Goal: Information Seeking & Learning: Learn about a topic

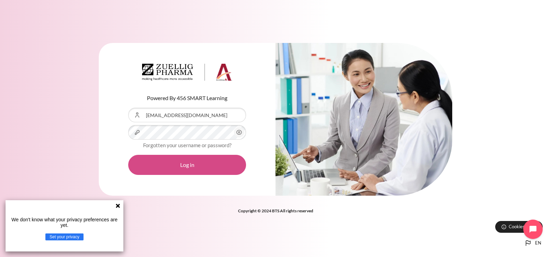
click at [173, 166] on button "Log in" at bounding box center [187, 165] width 118 height 20
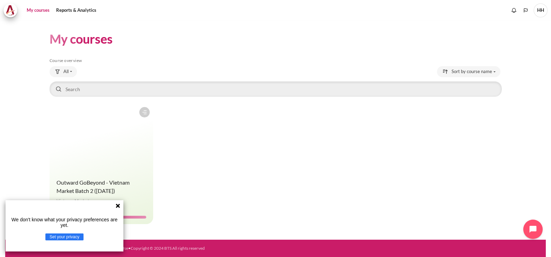
click at [116, 205] on icon at bounding box center [118, 206] width 4 height 4
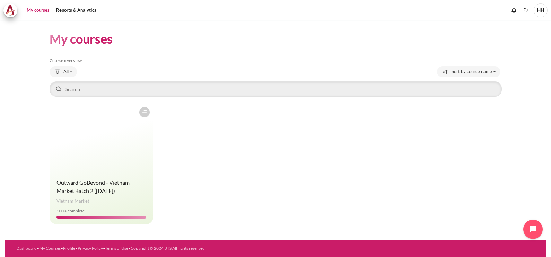
click at [78, 187] on h4 "Course name Outward GoBeyond - Vietnam Market Batch 2 (Jul 2025)" at bounding box center [102, 187] width 90 height 17
click at [78, 182] on span "Outward GoBeyond - Vietnam Market Batch 2 ([DATE])" at bounding box center [93, 186] width 73 height 15
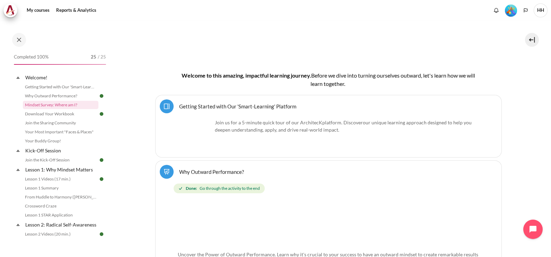
scroll to position [289, 0]
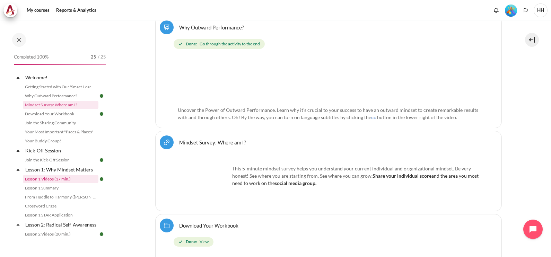
click at [57, 180] on link "Lesson 1 Videos (17 min.)" at bounding box center [61, 179] width 76 height 8
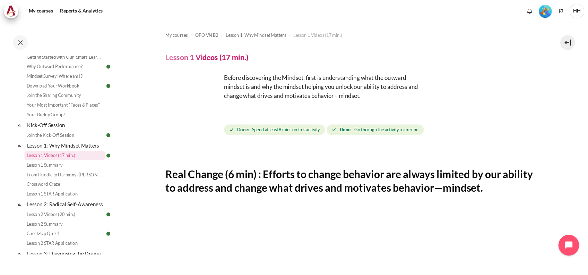
scroll to position [144, 0]
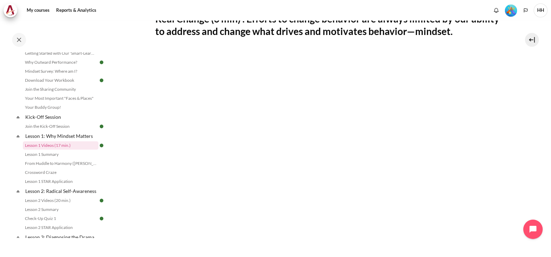
click at [94, 31] on div "Completed 100% 25 / 25 Expand Collapse Welcome! Highlighted" at bounding box center [55, 139] width 111 height 236
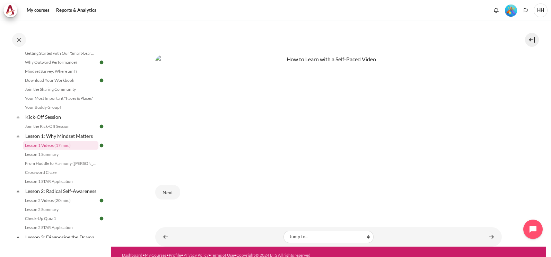
scroll to position [351, 0]
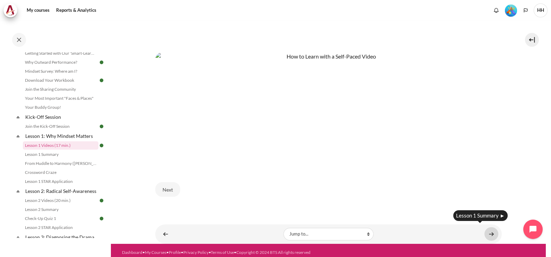
click at [487, 230] on link "Content" at bounding box center [492, 234] width 14 height 14
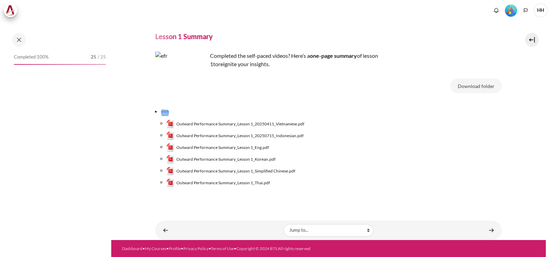
scroll to position [43, 0]
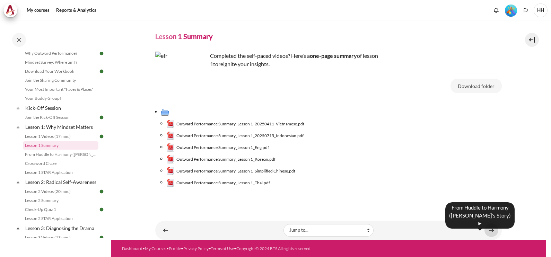
click at [489, 230] on link "Content" at bounding box center [492, 231] width 14 height 14
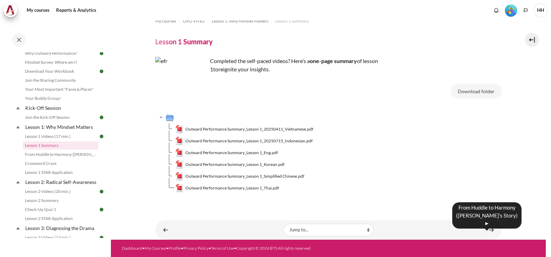
scroll to position [11, 0]
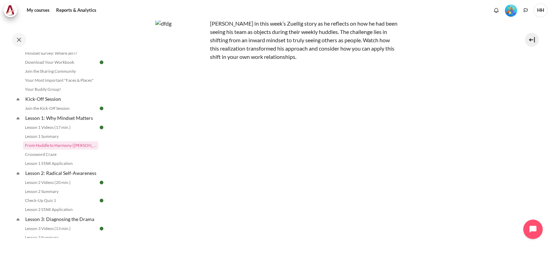
scroll to position [107, 0]
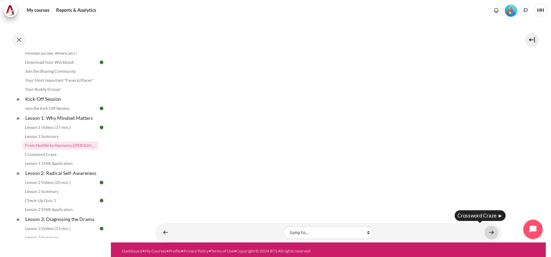
click at [487, 227] on link "Content" at bounding box center [492, 233] width 14 height 14
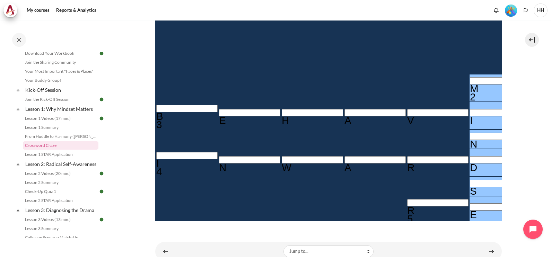
scroll to position [215, 0]
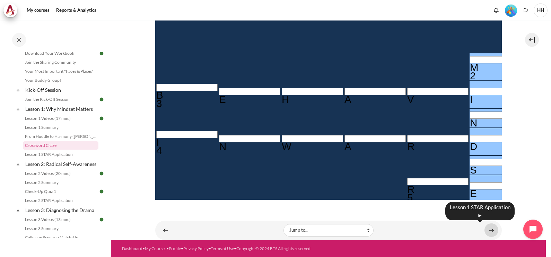
click at [489, 230] on link "Content" at bounding box center [492, 231] width 14 height 14
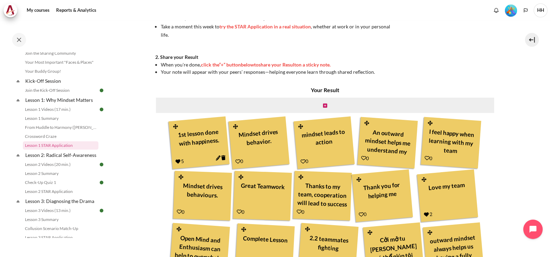
scroll to position [137, 0]
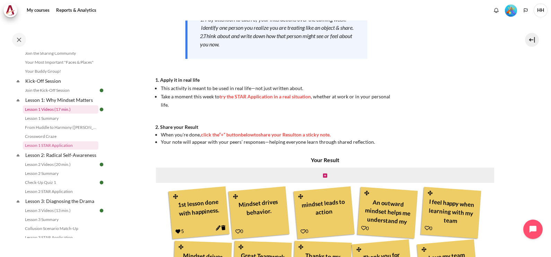
click at [59, 108] on link "Lesson 1 Videos (17 min.)" at bounding box center [61, 109] width 76 height 8
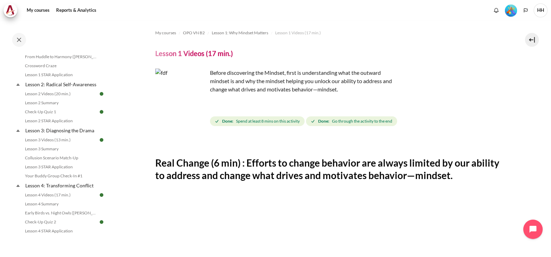
scroll to position [143, 0]
click at [46, 87] on link "Lesson 2: Radical Self-Awareness" at bounding box center [61, 82] width 74 height 9
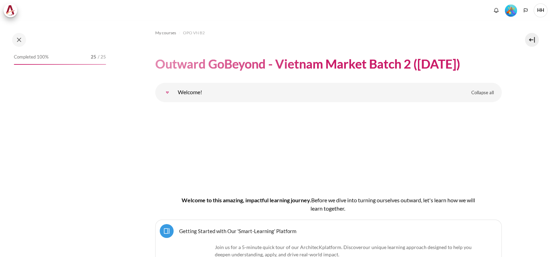
scroll to position [1651, 0]
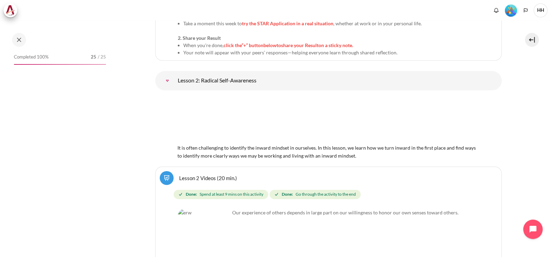
click at [216, 175] on link "Lesson 2 Videos (20 min.)" at bounding box center [208, 178] width 58 height 7
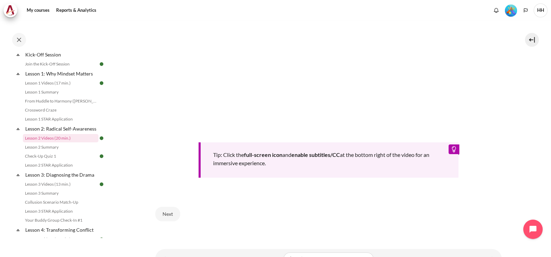
scroll to position [261, 0]
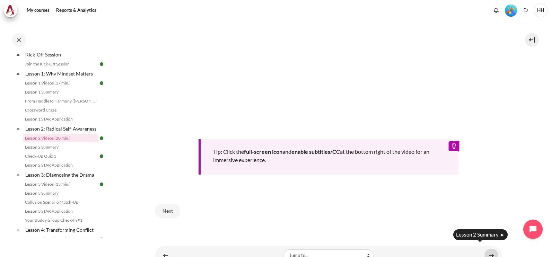
click at [490, 252] on link "Content" at bounding box center [492, 256] width 14 height 14
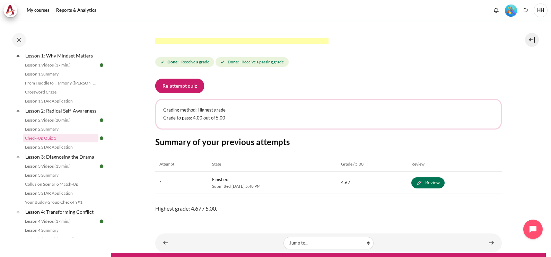
scroll to position [284, 0]
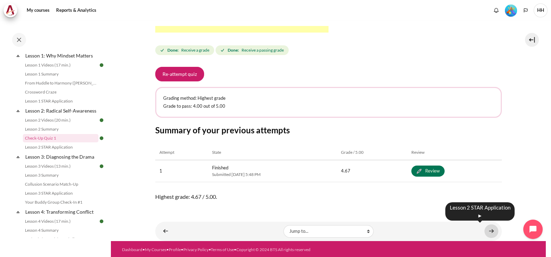
click at [487, 229] on link "Content" at bounding box center [492, 232] width 14 height 14
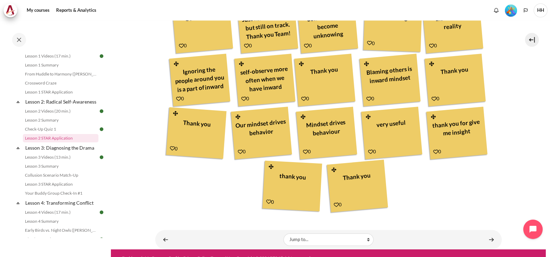
scroll to position [393, 0]
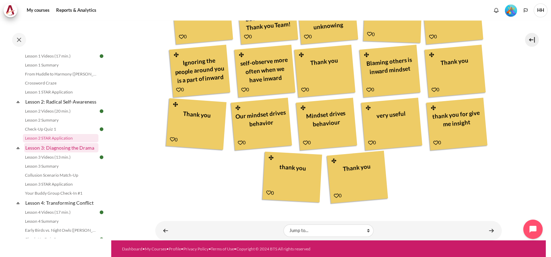
click at [57, 153] on link "Lesson 3: Diagnosing the Drama" at bounding box center [61, 147] width 74 height 9
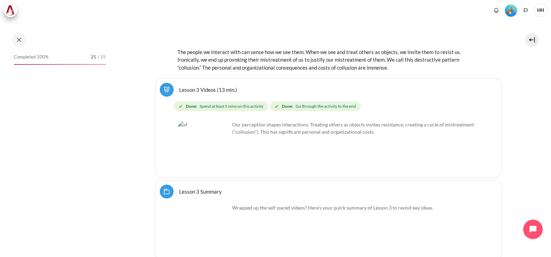
scroll to position [2488, 0]
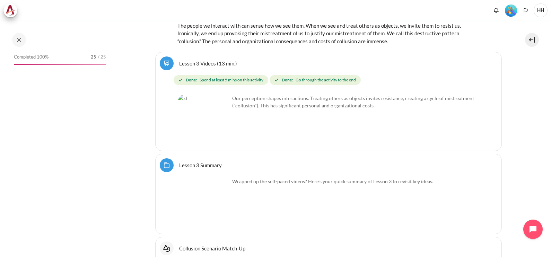
click at [205, 60] on link "Lesson 3 Videos (13 min.)" at bounding box center [208, 63] width 58 height 7
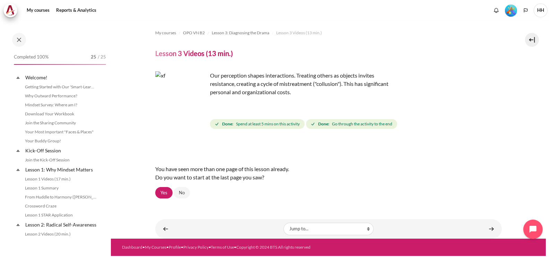
scroll to position [142, 0]
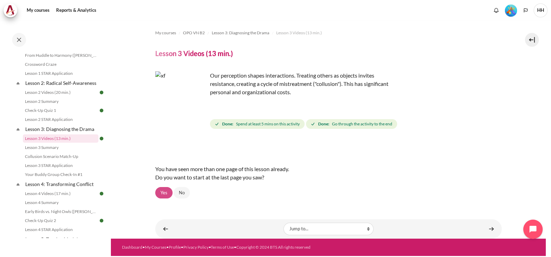
click at [162, 191] on link "Yes" at bounding box center [163, 193] width 17 height 12
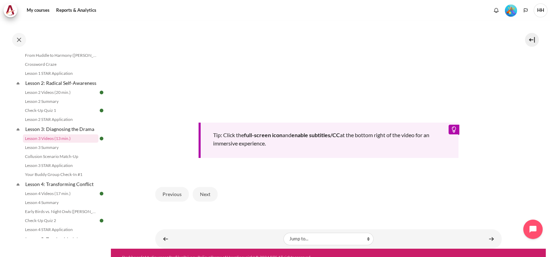
scroll to position [292, 0]
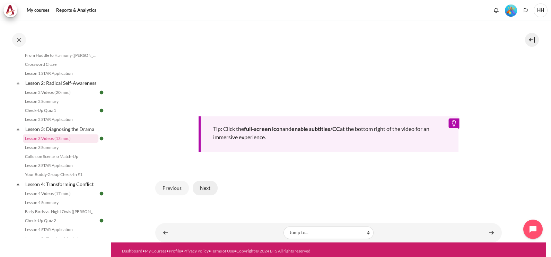
click at [203, 183] on button "Next" at bounding box center [205, 188] width 25 height 15
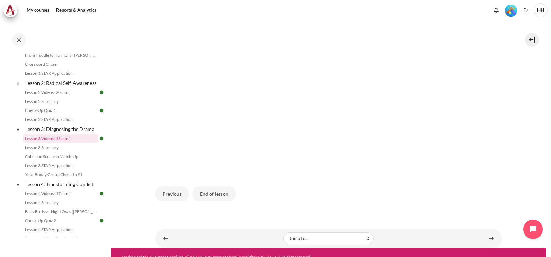
scroll to position [212, 0]
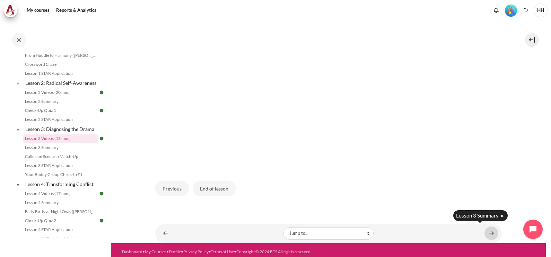
click at [488, 229] on link "Content" at bounding box center [492, 234] width 14 height 14
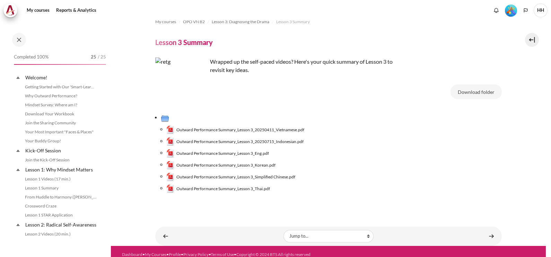
scroll to position [151, 0]
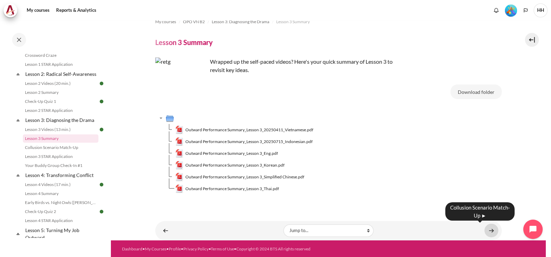
click at [489, 230] on link "Content" at bounding box center [492, 231] width 14 height 14
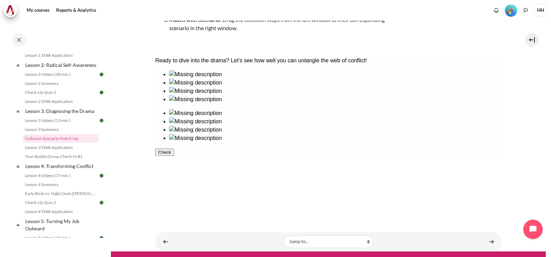
scroll to position [123, 0]
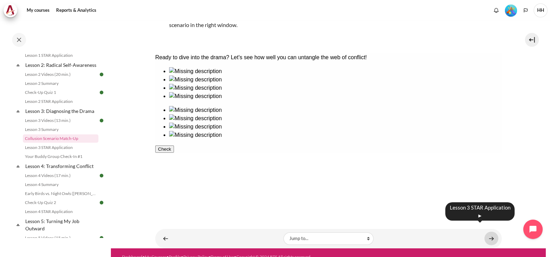
click at [487, 232] on link "Content" at bounding box center [492, 239] width 14 height 14
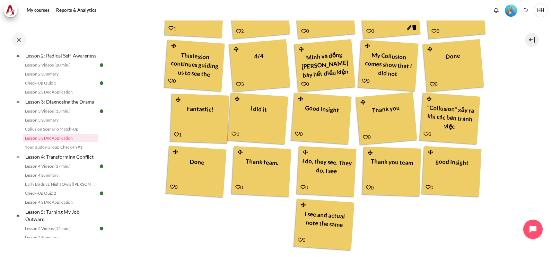
scroll to position [331, 0]
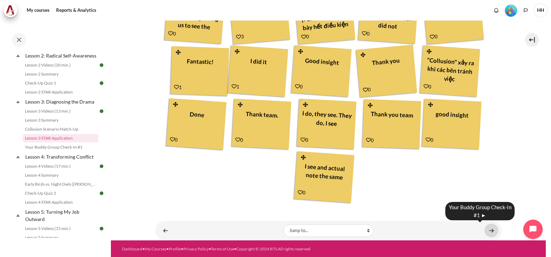
click at [485, 229] on link "Content" at bounding box center [492, 231] width 14 height 14
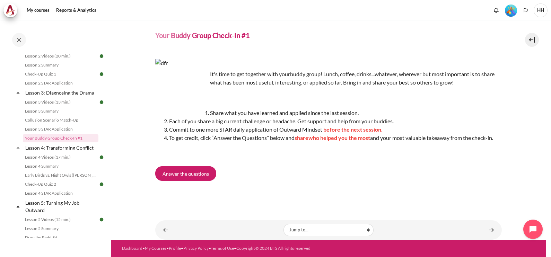
scroll to position [26, 0]
click at [487, 229] on link "Content" at bounding box center [492, 230] width 14 height 14
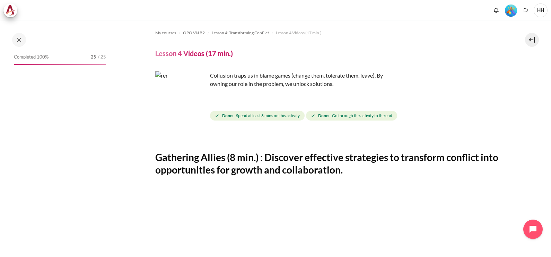
scroll to position [197, 0]
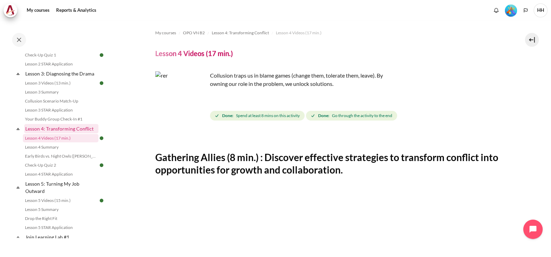
click at [68, 134] on link "Lesson 4: Transforming Conflict" at bounding box center [61, 128] width 74 height 9
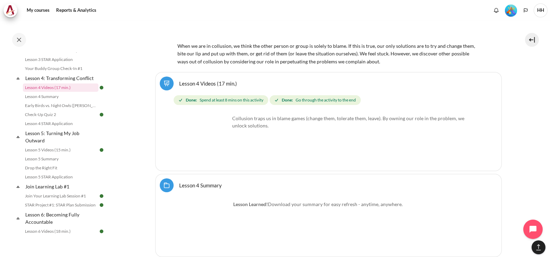
scroll to position [3150, 0]
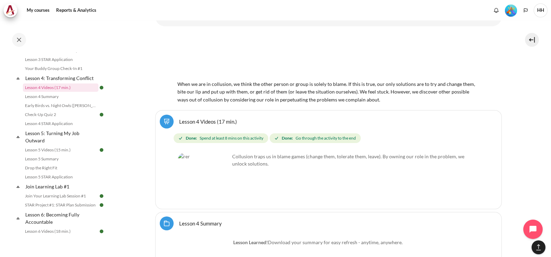
click at [211, 118] on link "Lesson 4 Videos (17 min.)" at bounding box center [208, 121] width 58 height 7
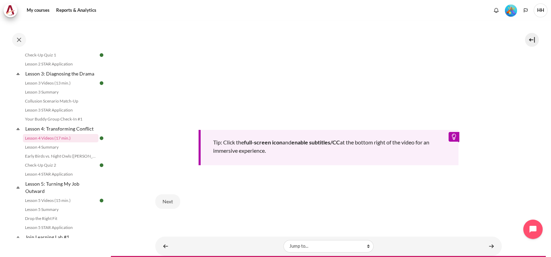
scroll to position [284, 0]
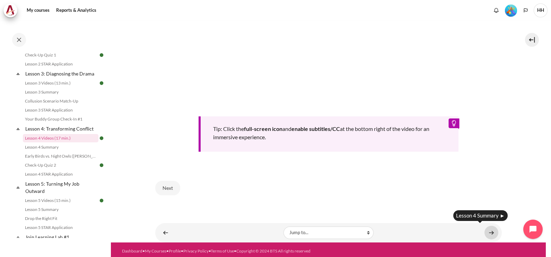
click at [488, 231] on link "Content" at bounding box center [492, 233] width 14 height 14
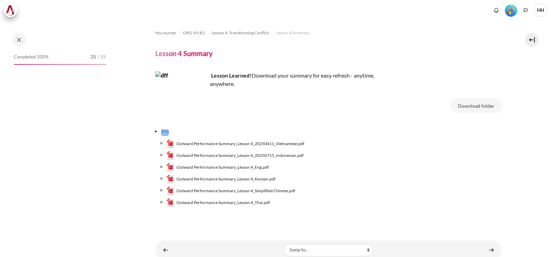
scroll to position [206, 0]
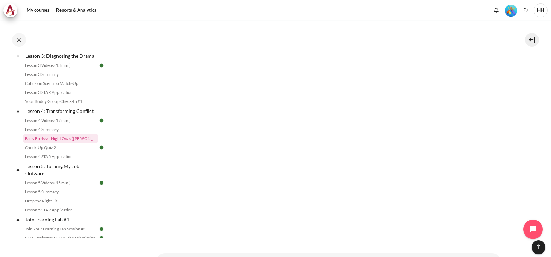
scroll to position [511, 0]
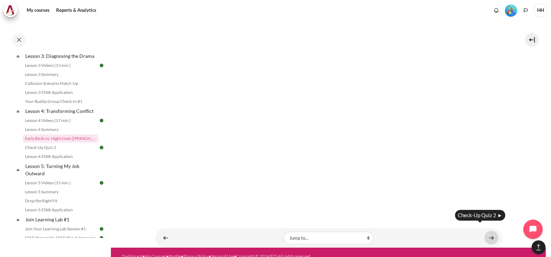
click at [487, 234] on link "Content" at bounding box center [492, 238] width 14 height 14
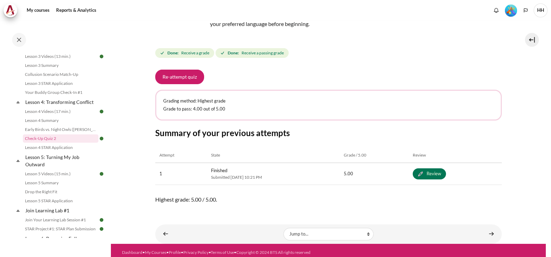
scroll to position [94, 0]
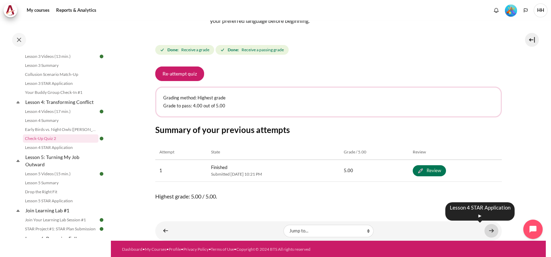
click at [487, 229] on link "Content" at bounding box center [492, 231] width 14 height 14
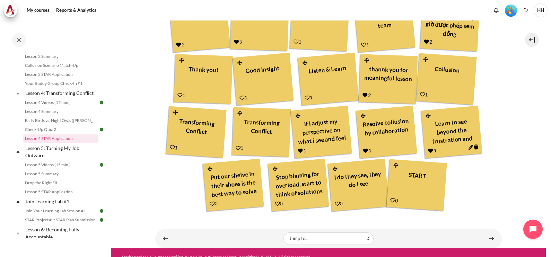
scroll to position [278, 0]
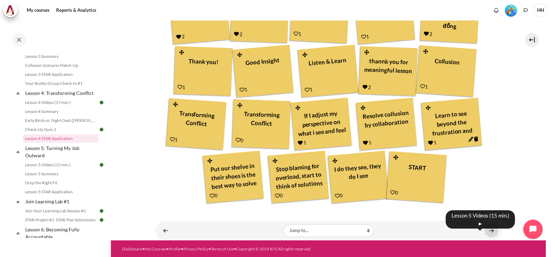
click at [488, 232] on link "Content" at bounding box center [492, 231] width 14 height 14
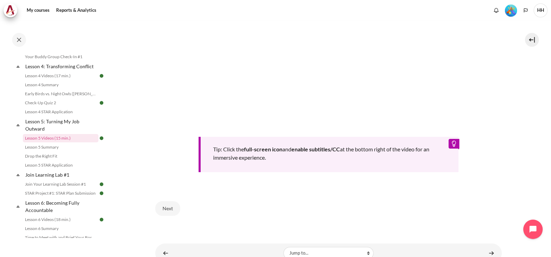
scroll to position [296, 0]
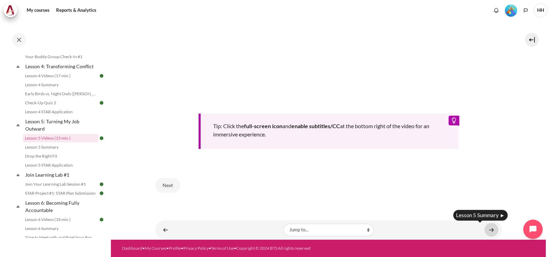
click at [487, 229] on link "Content" at bounding box center [492, 230] width 14 height 14
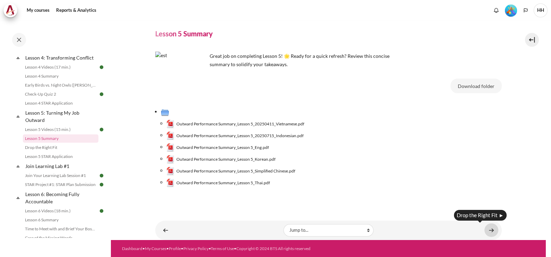
scroll to position [14, 0]
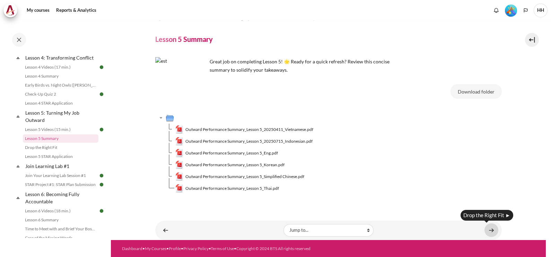
click at [487, 228] on link "Content" at bounding box center [492, 231] width 14 height 14
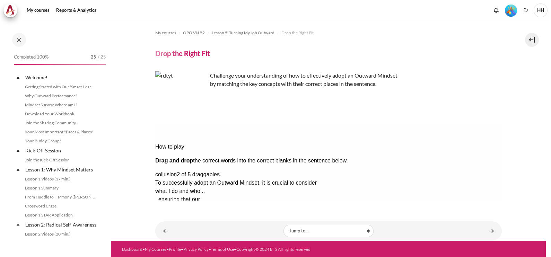
scroll to position [277, 0]
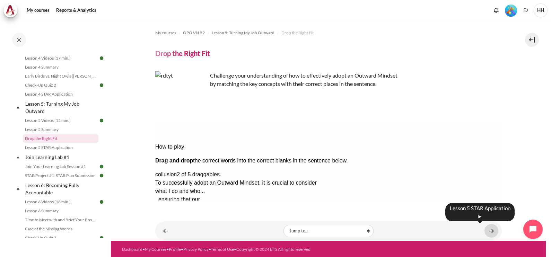
click at [489, 230] on link "Content" at bounding box center [492, 231] width 14 height 14
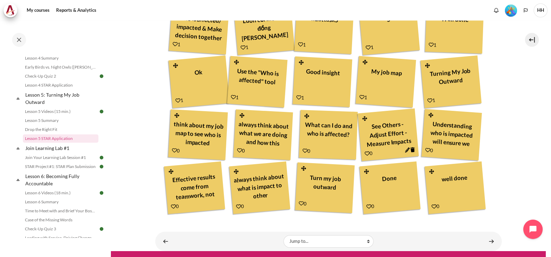
scroll to position [270, 0]
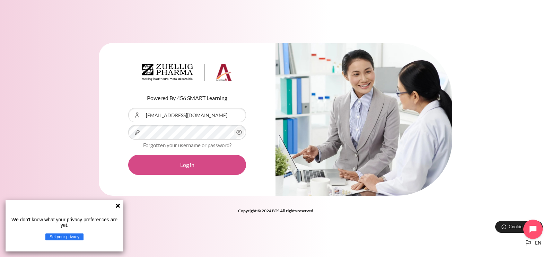
click at [176, 168] on button "Log in" at bounding box center [187, 165] width 118 height 20
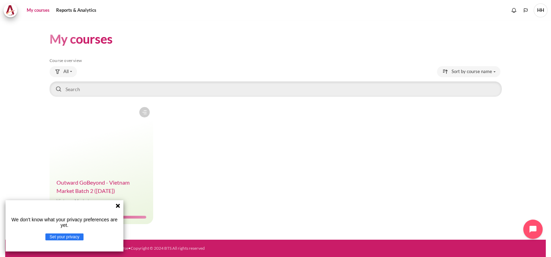
click at [90, 189] on span "Outward GoBeyond - Vietnam Market Batch 2 ([DATE])" at bounding box center [93, 186] width 73 height 15
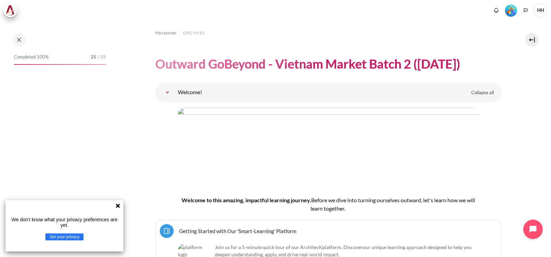
click at [118, 207] on icon at bounding box center [118, 206] width 6 height 6
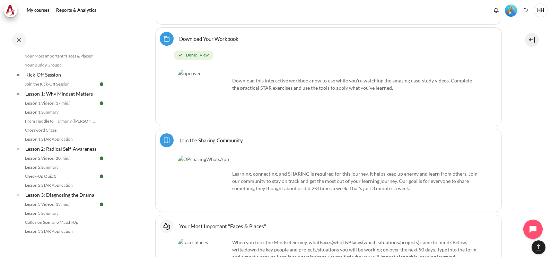
scroll to position [78, 0]
